Goal: Task Accomplishment & Management: Manage account settings

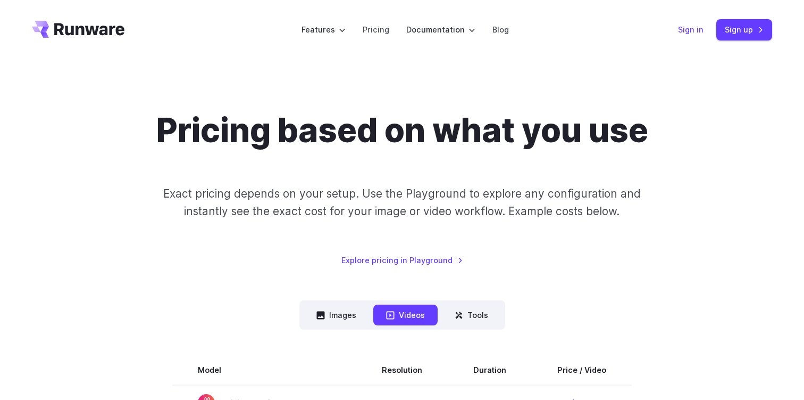
click at [698, 28] on link "Sign in" at bounding box center [691, 29] width 26 height 12
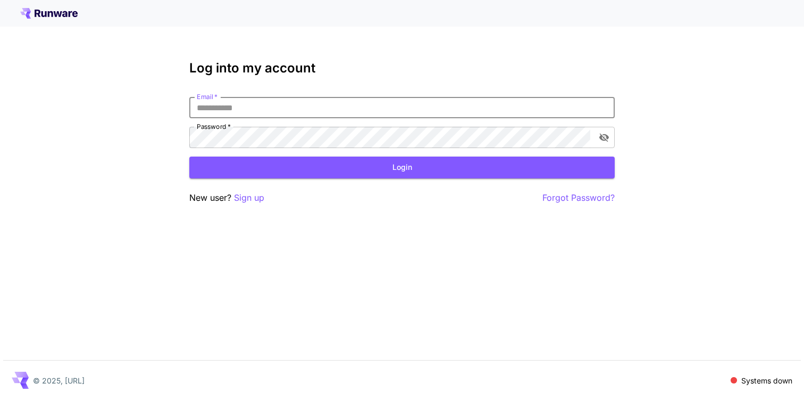
type input "**********"
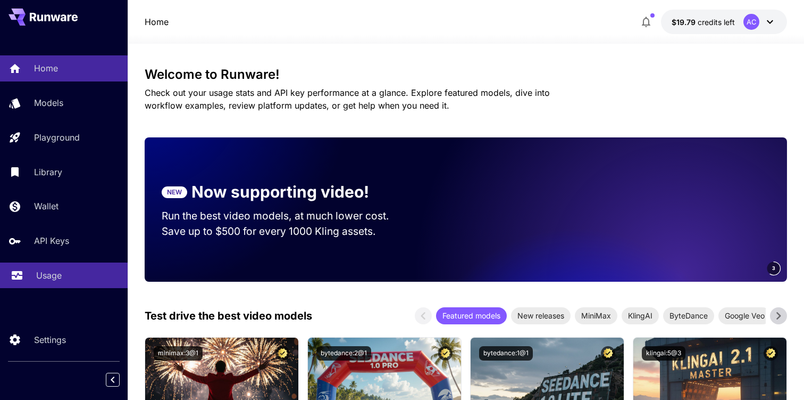
click at [63, 287] on link "Usage" at bounding box center [64, 275] width 128 height 26
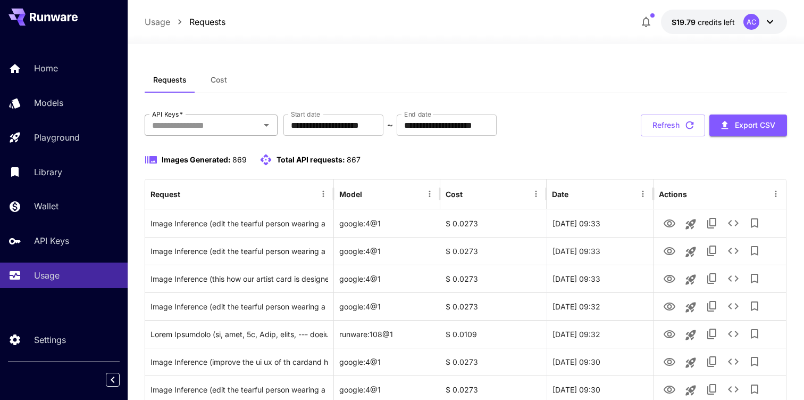
click at [215, 125] on input "API Keys   *" at bounding box center [202, 125] width 109 height 15
click at [394, 77] on div "Requests Cost" at bounding box center [466, 80] width 643 height 26
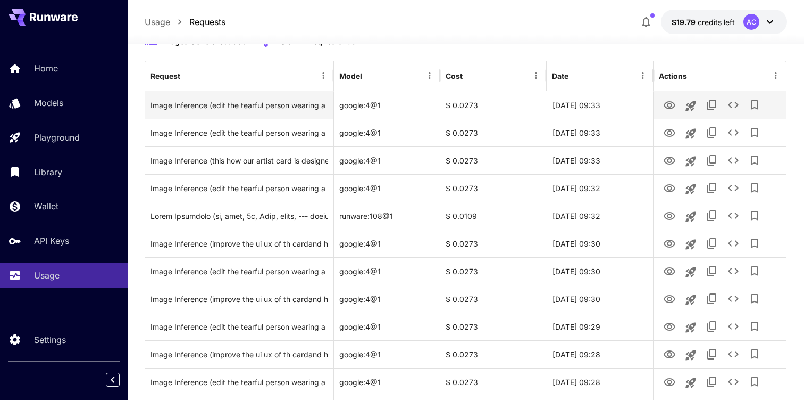
scroll to position [144, 0]
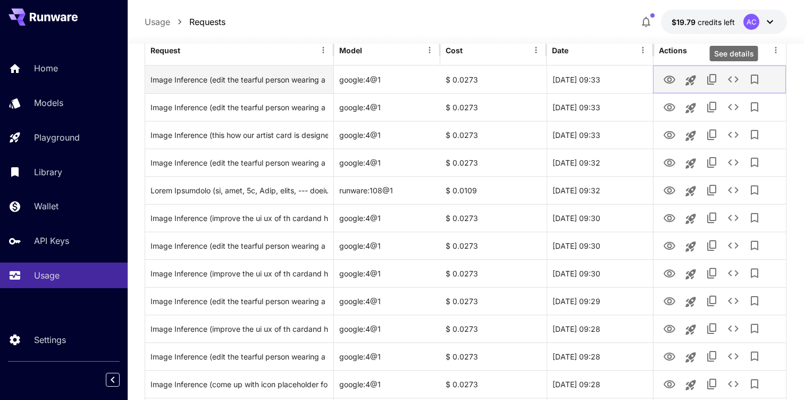
click at [732, 77] on icon "See details" at bounding box center [733, 79] width 11 height 6
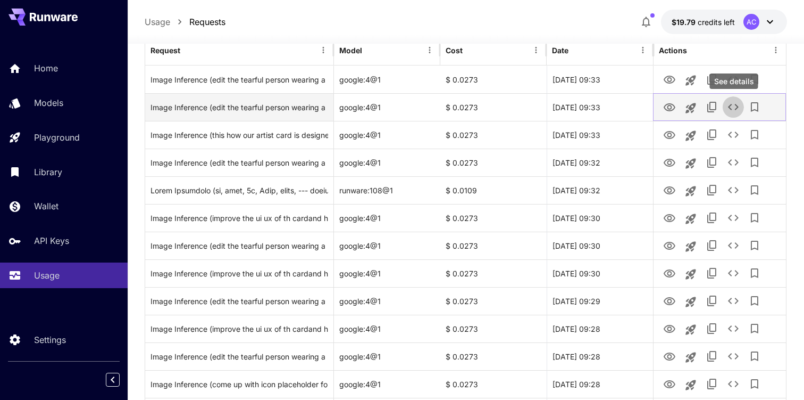
click at [736, 104] on icon "See details" at bounding box center [733, 107] width 13 height 13
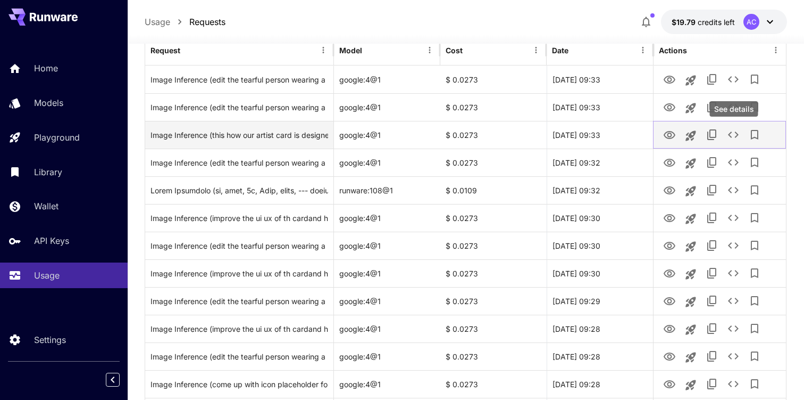
click at [736, 131] on icon "See details" at bounding box center [733, 134] width 11 height 6
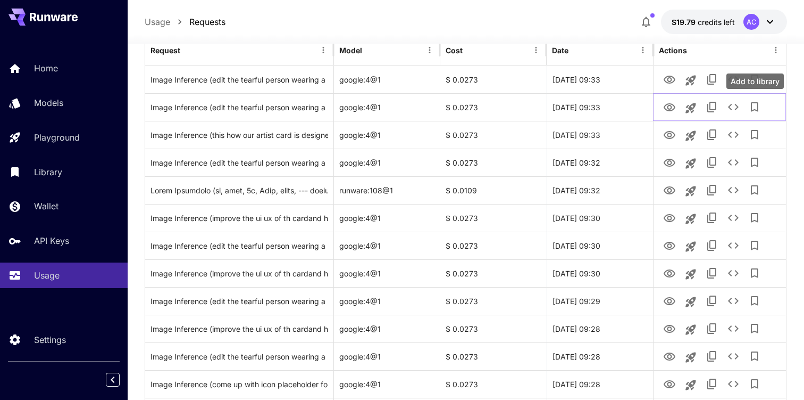
click at [737, 84] on div "Add to library" at bounding box center [755, 80] width 57 height 15
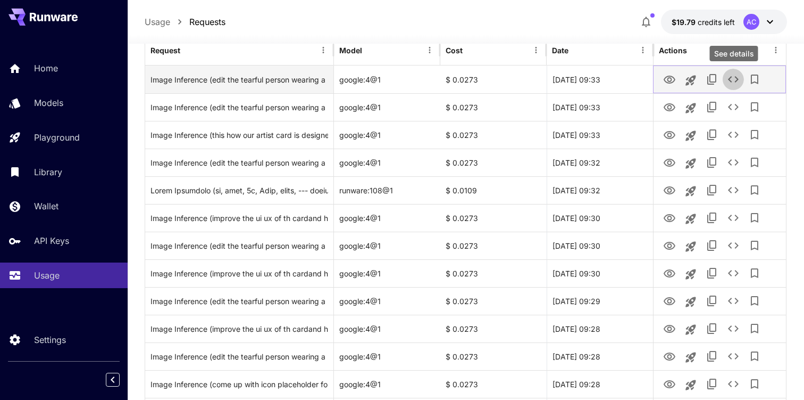
click at [740, 78] on button "See details" at bounding box center [733, 79] width 21 height 21
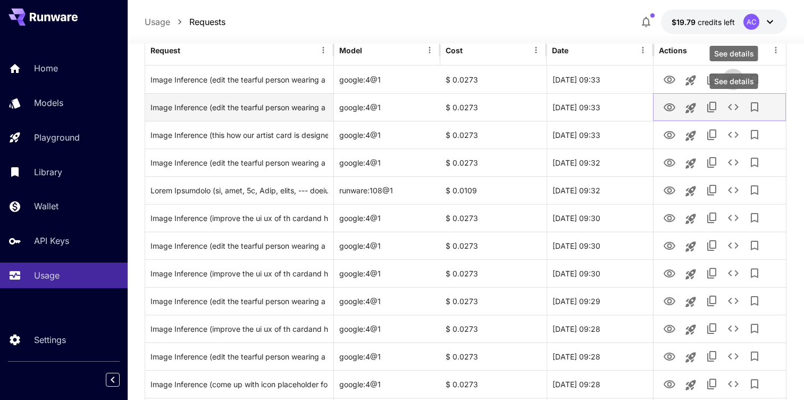
click at [735, 105] on icon "See details" at bounding box center [733, 107] width 13 height 13
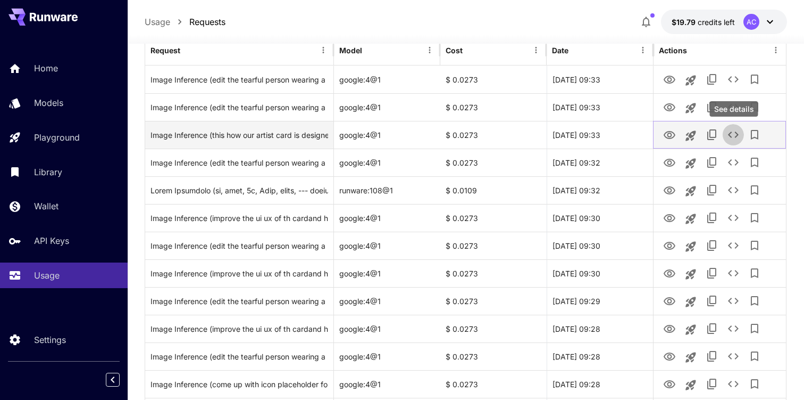
click at [734, 130] on icon "See details" at bounding box center [733, 134] width 13 height 13
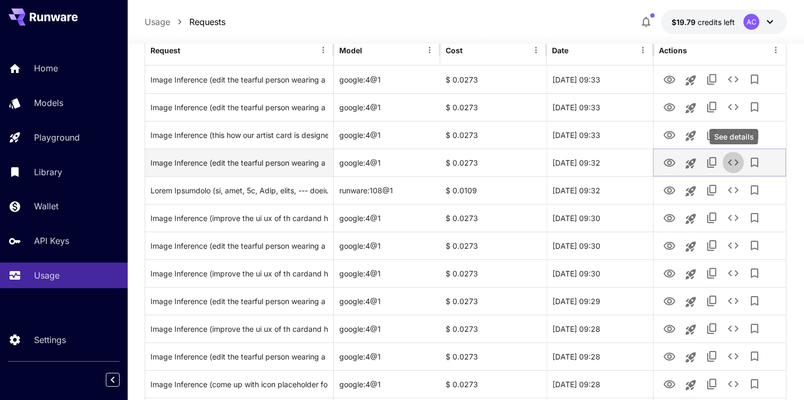
click at [733, 169] on button "See details" at bounding box center [733, 162] width 21 height 21
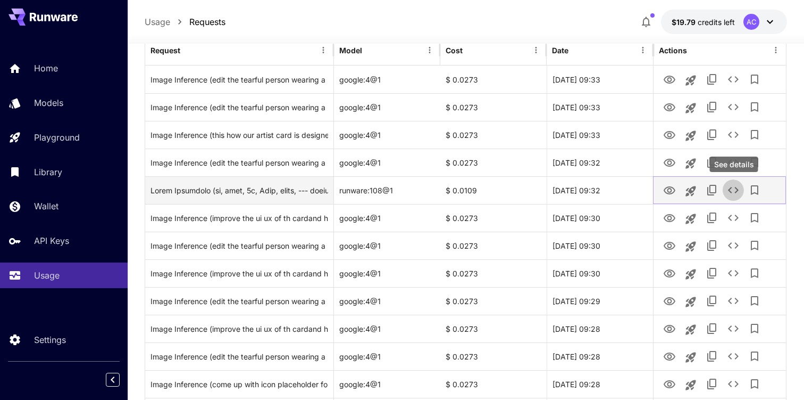
click at [735, 194] on icon "See details" at bounding box center [733, 190] width 13 height 13
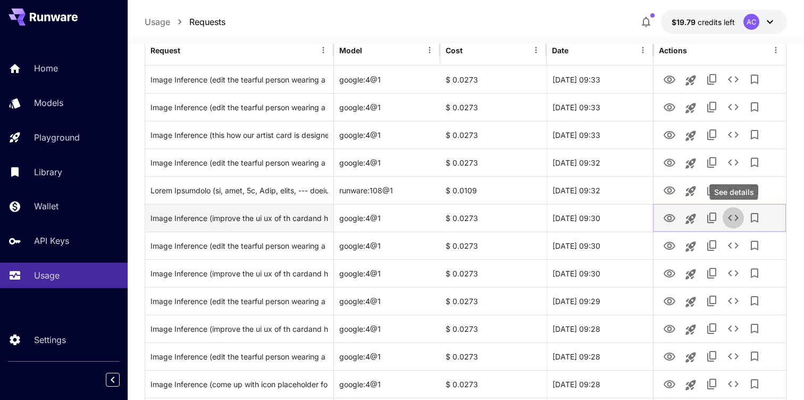
click at [735, 223] on icon "See details" at bounding box center [733, 217] width 13 height 13
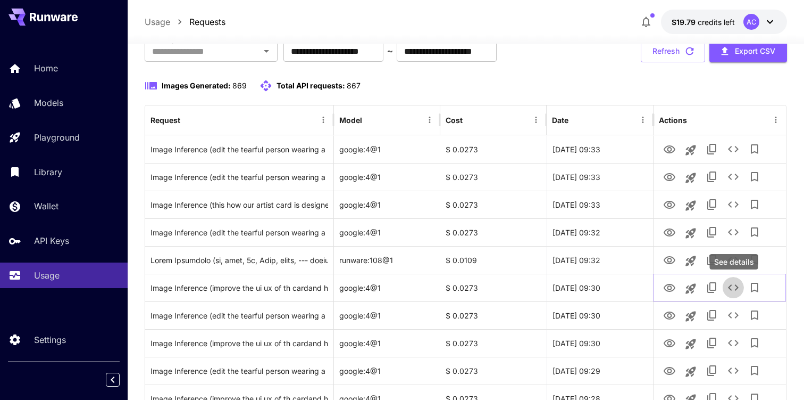
scroll to position [0, 0]
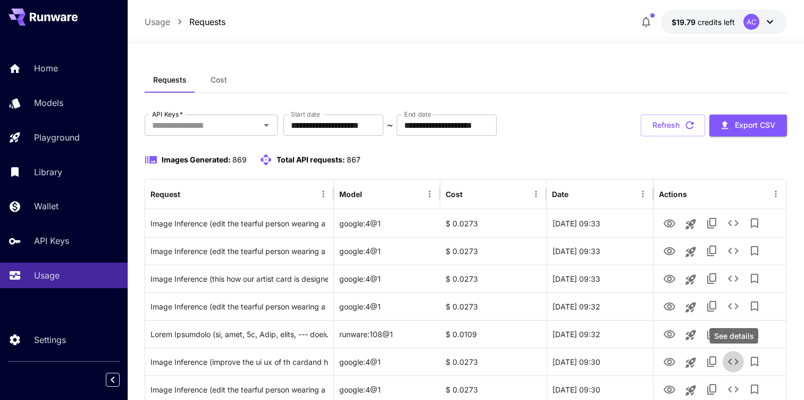
click at [218, 77] on span "Cost" at bounding box center [219, 80] width 16 height 10
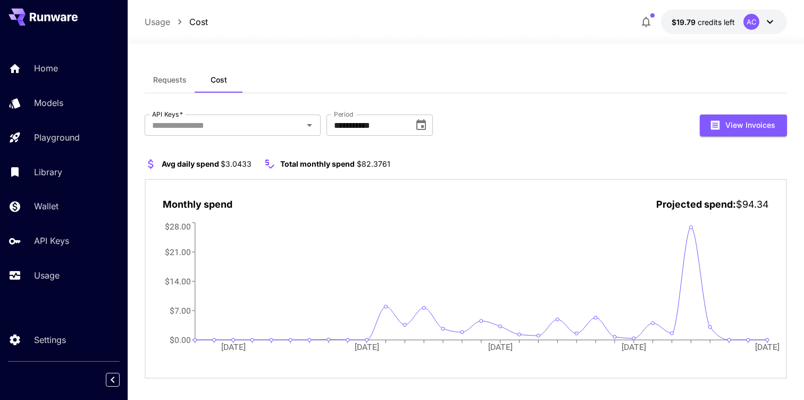
click at [182, 80] on span "Requests" at bounding box center [170, 80] width 34 height 10
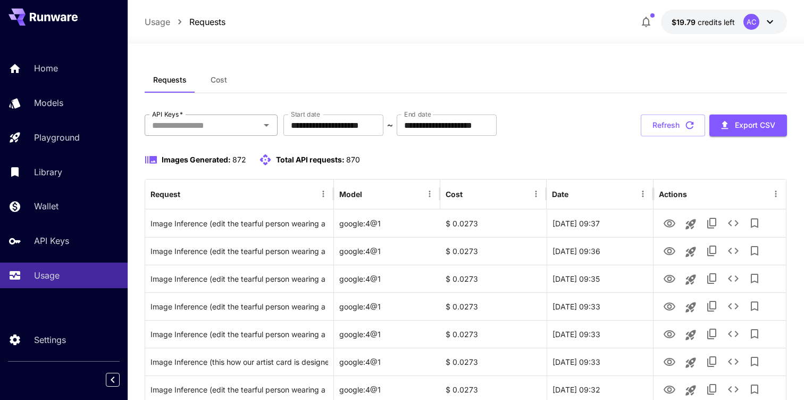
click at [223, 128] on input "API Keys   *" at bounding box center [202, 125] width 109 height 15
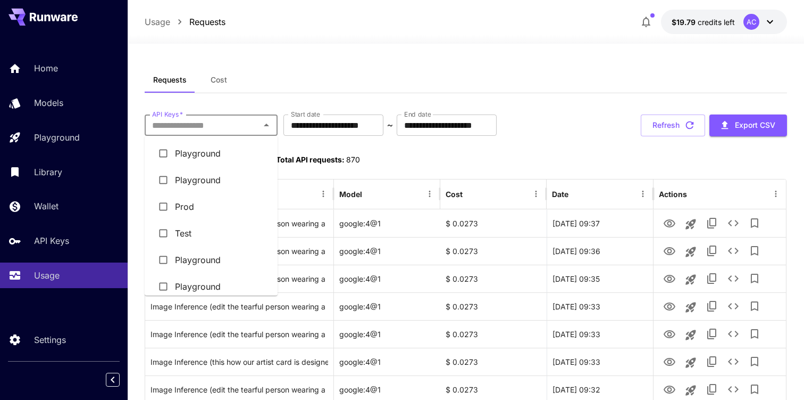
click at [215, 202] on li "Prod" at bounding box center [211, 206] width 133 height 27
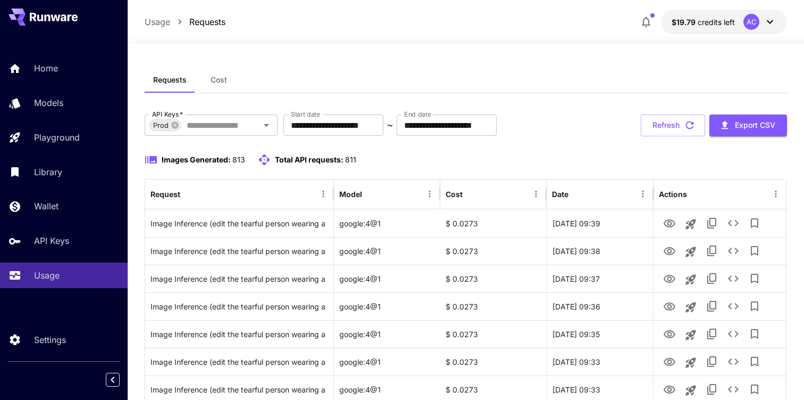
scroll to position [49, 0]
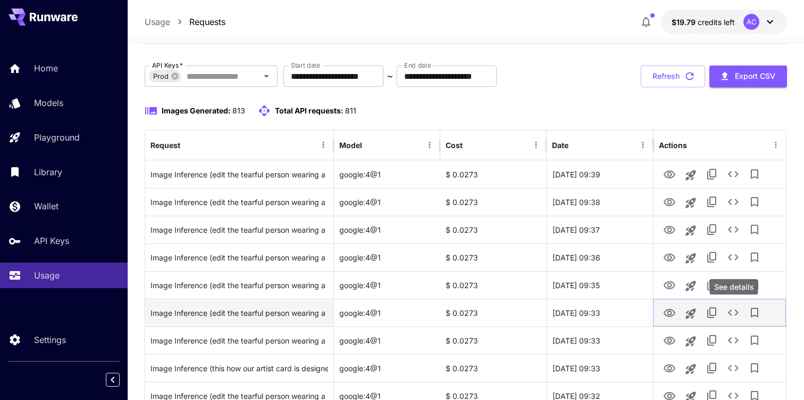
click at [740, 312] on button "See details" at bounding box center [733, 312] width 21 height 21
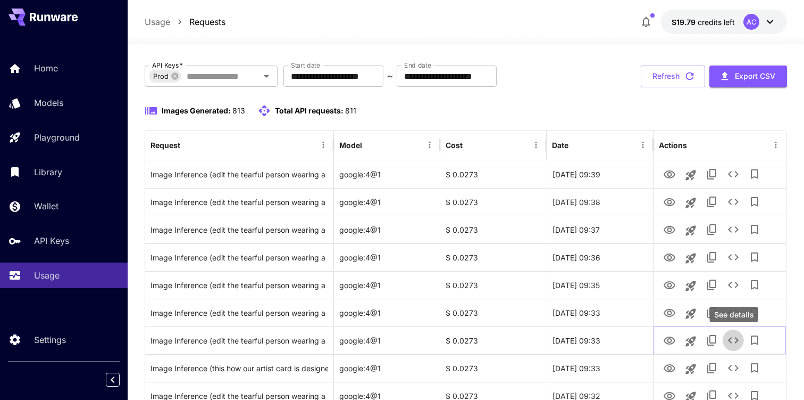
click at [736, 341] on icon "See details" at bounding box center [733, 340] width 11 height 6
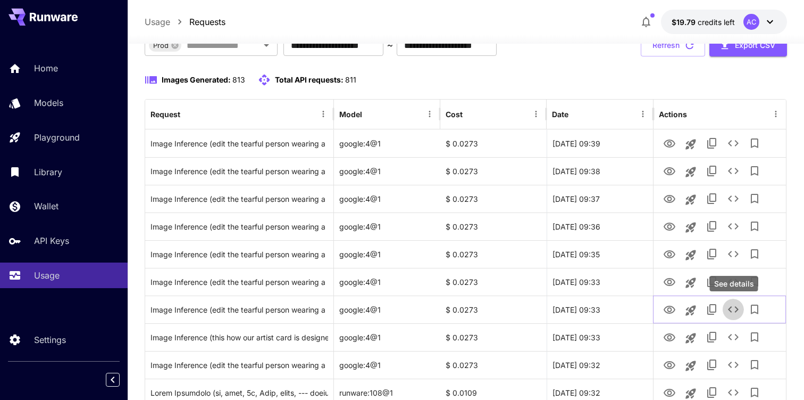
scroll to position [89, 0]
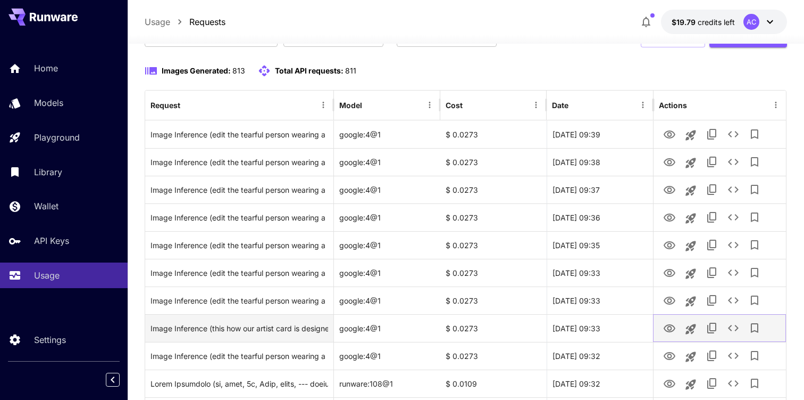
click at [734, 323] on icon "See details" at bounding box center [733, 327] width 13 height 13
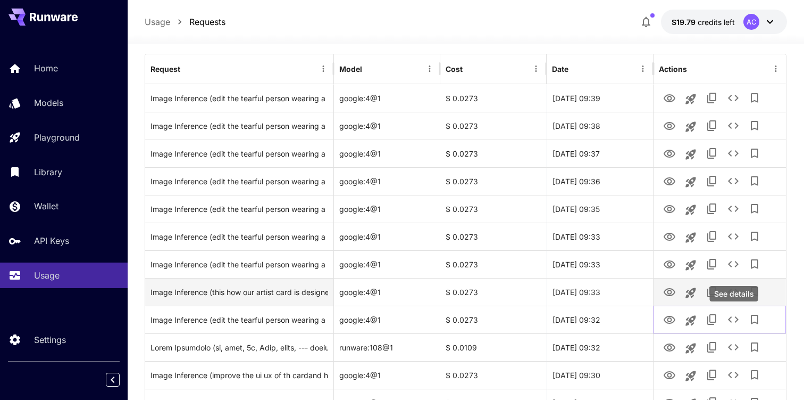
click at [734, 323] on icon "See details" at bounding box center [733, 319] width 13 height 13
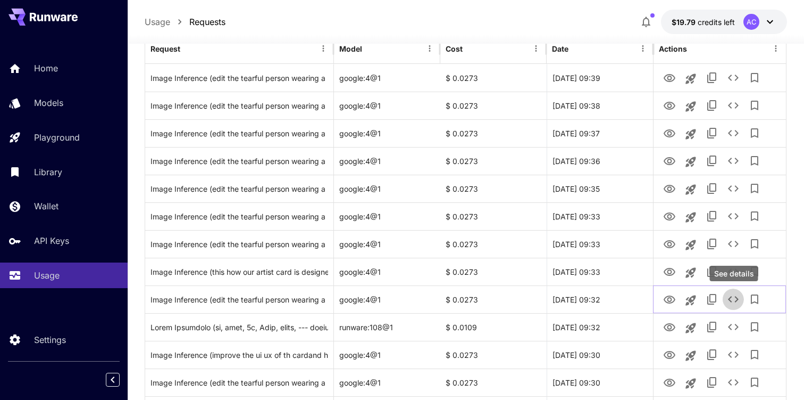
scroll to position [148, 0]
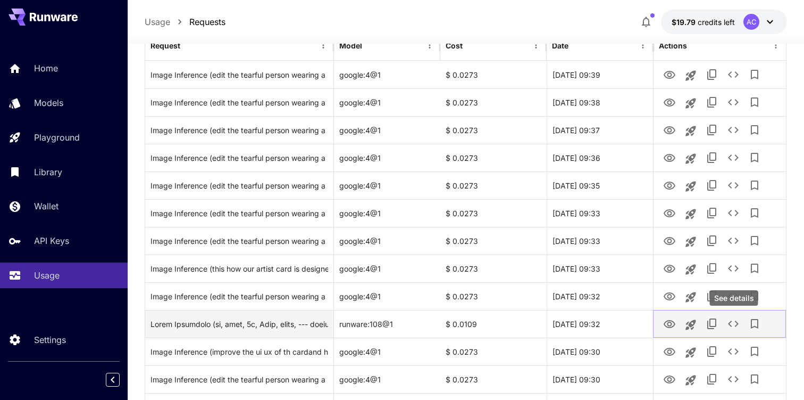
click at [734, 323] on icon "See details" at bounding box center [733, 323] width 13 height 13
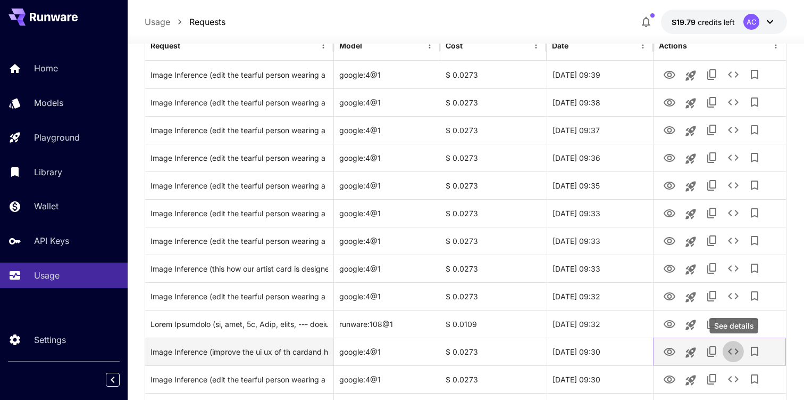
click at [736, 346] on icon "See details" at bounding box center [733, 351] width 13 height 13
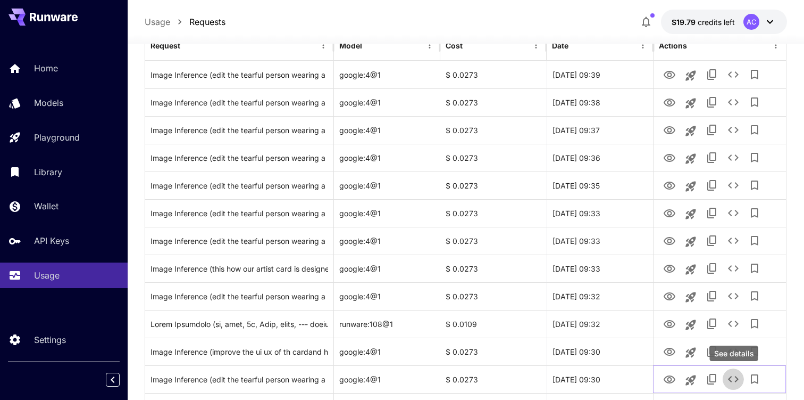
click at [737, 383] on icon "See details" at bounding box center [733, 378] width 13 height 13
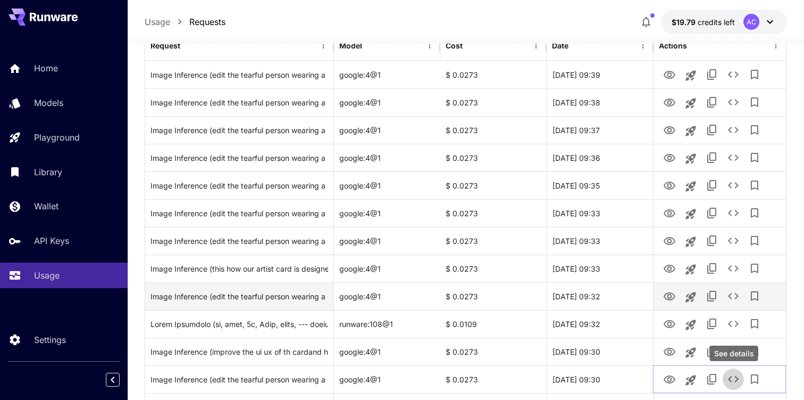
scroll to position [0, 0]
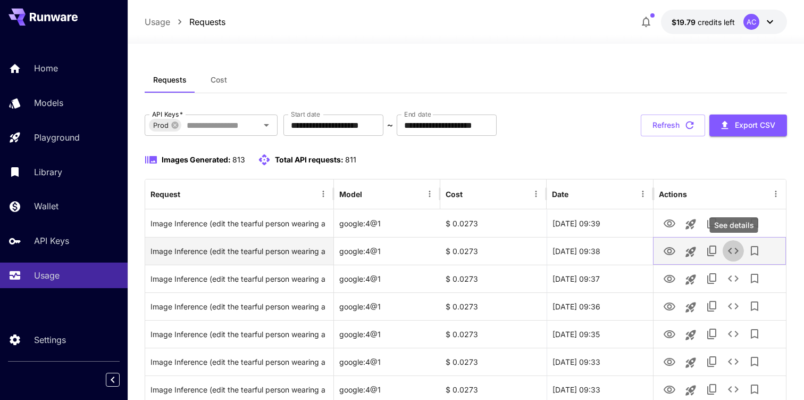
click at [737, 253] on icon "See details" at bounding box center [733, 250] width 13 height 13
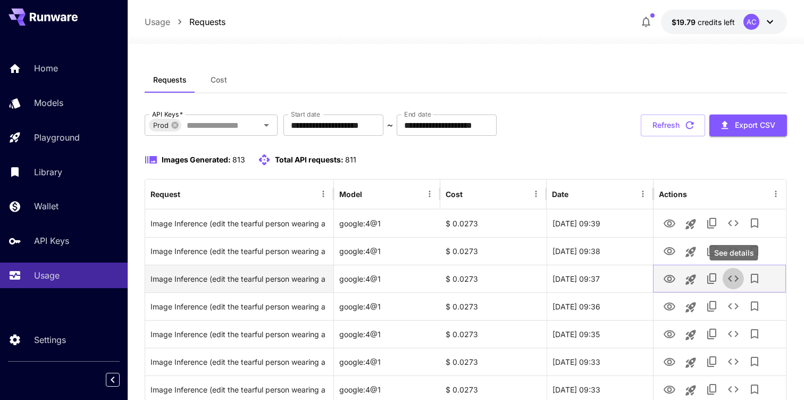
click at [736, 284] on icon "See details" at bounding box center [733, 278] width 13 height 13
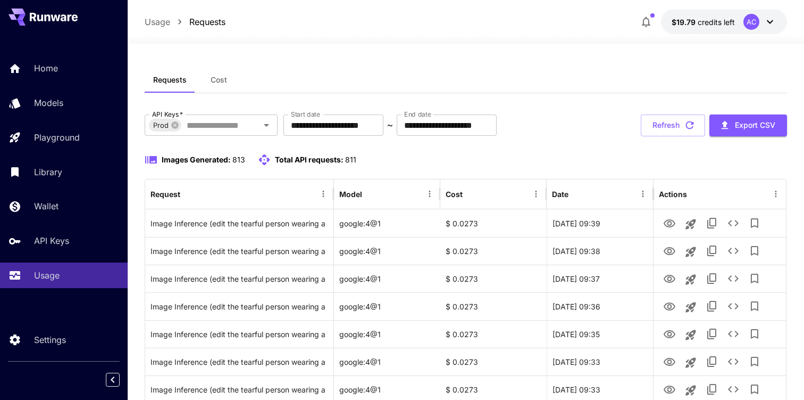
click at [737, 307] on div "Request Details { 10 item s " taskType " : string " imageInference " " taskUUID…" at bounding box center [402, 200] width 804 height 400
click at [737, 307] on icon "See details" at bounding box center [733, 306] width 11 height 6
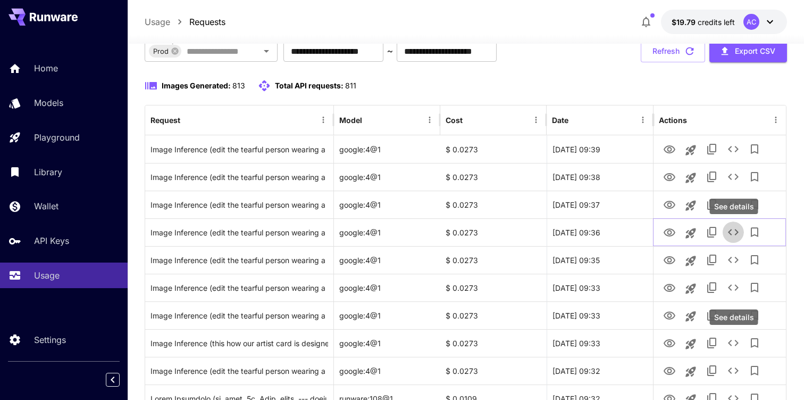
scroll to position [75, 0]
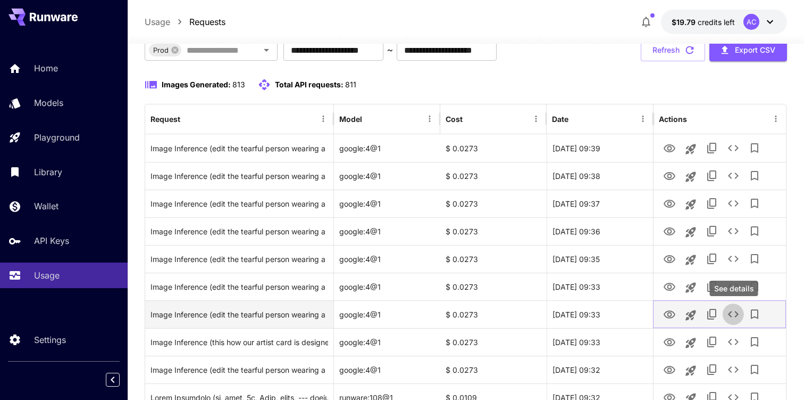
click at [737, 312] on icon "See details" at bounding box center [733, 314] width 13 height 13
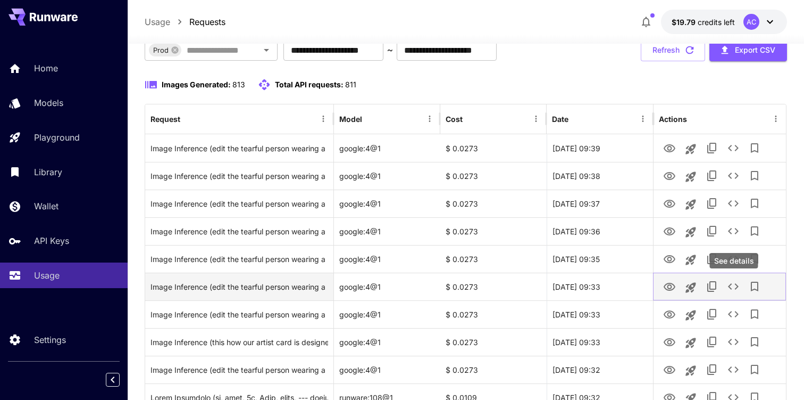
click at [733, 285] on icon "See details" at bounding box center [733, 286] width 13 height 13
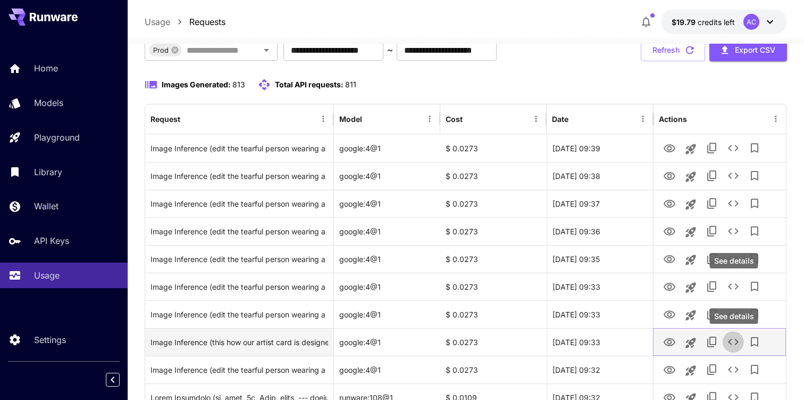
click at [735, 345] on icon "See details" at bounding box center [733, 341] width 13 height 13
